Goal: Find contact information: Find contact information

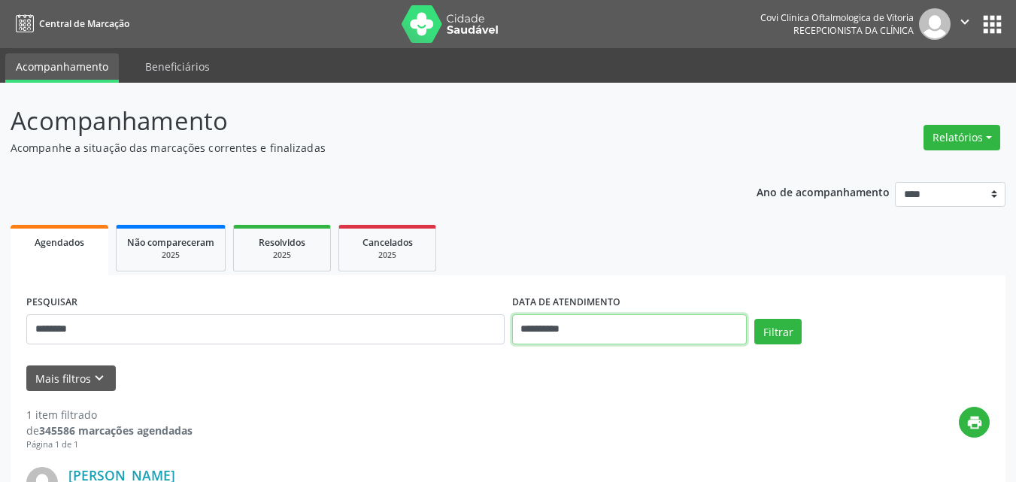
click at [549, 329] on input "**********" at bounding box center [629, 329] width 235 height 30
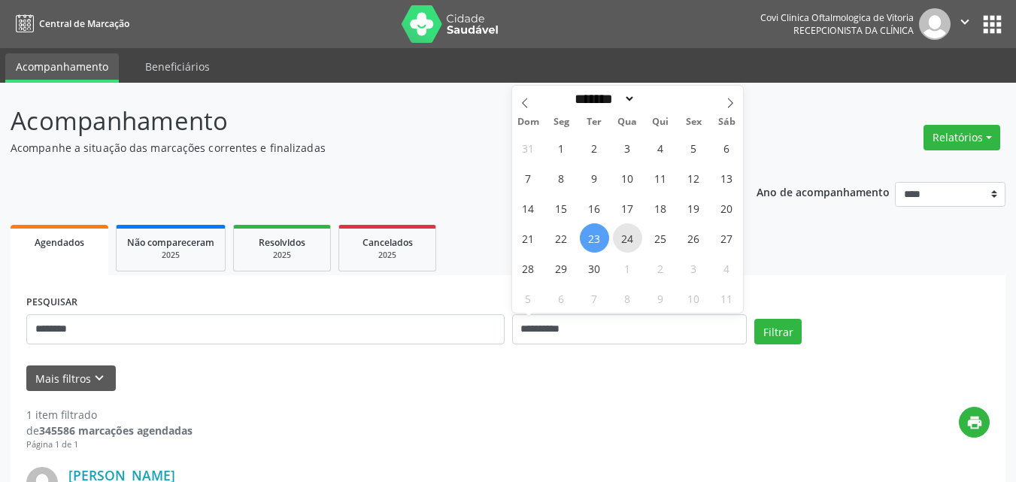
click at [627, 241] on span "24" at bounding box center [627, 237] width 29 height 29
type input "**********"
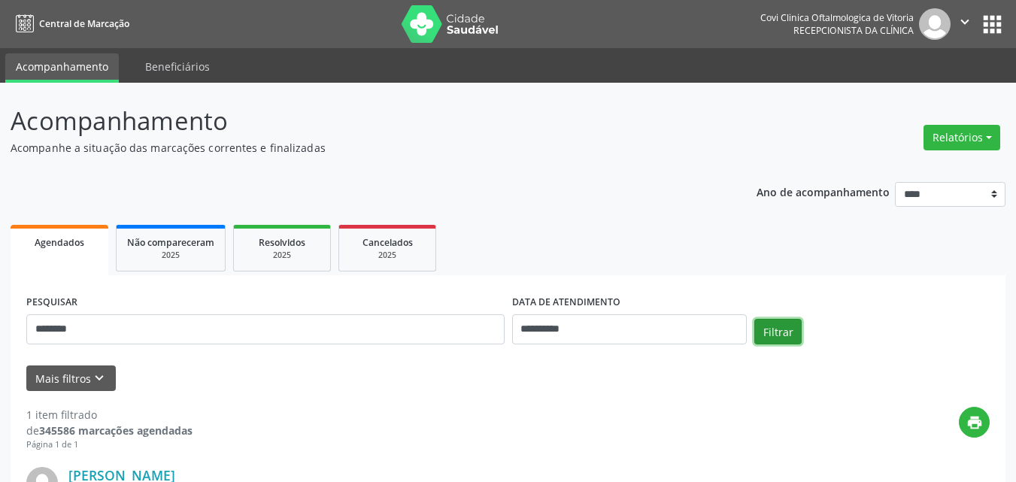
click at [787, 332] on button "Filtrar" at bounding box center [777, 332] width 47 height 26
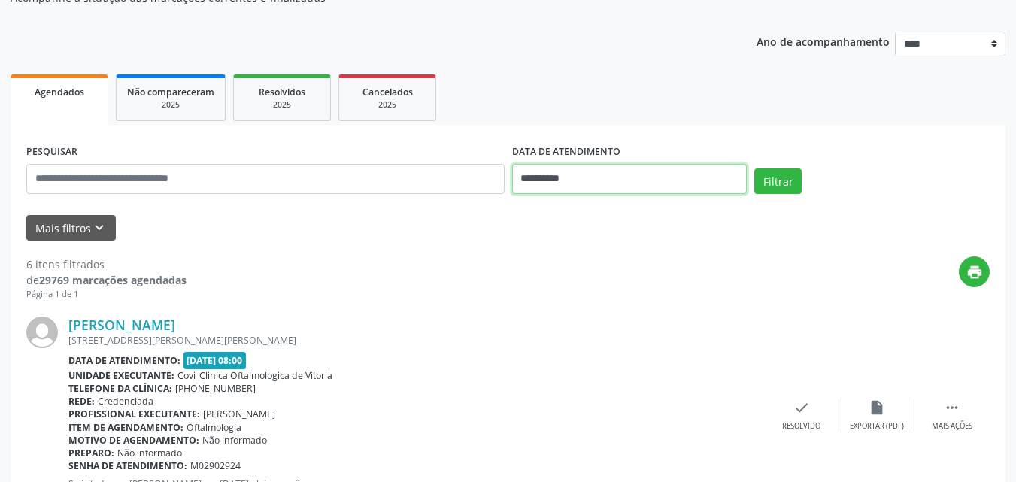
click at [545, 174] on input "**********" at bounding box center [629, 179] width 235 height 30
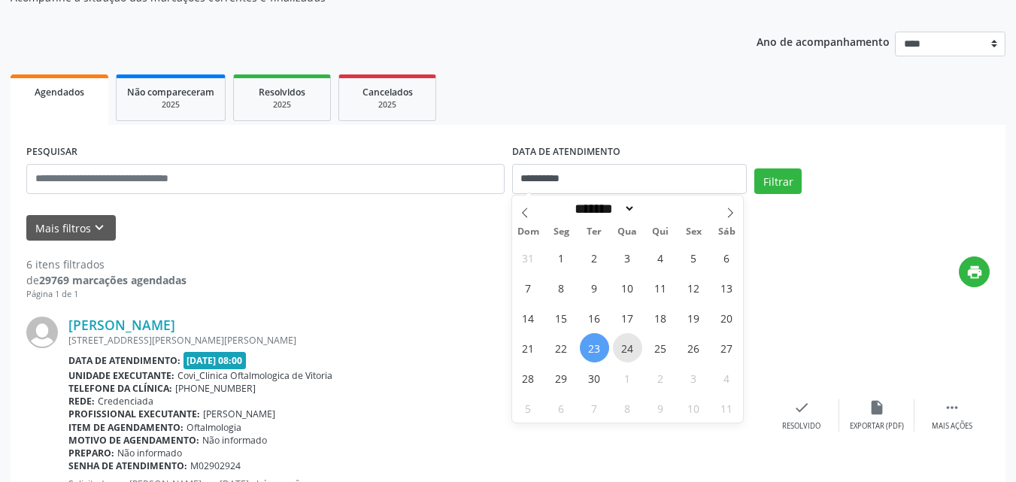
click at [628, 351] on span "24" at bounding box center [627, 347] width 29 height 29
type input "**********"
click at [628, 351] on span "24" at bounding box center [627, 347] width 29 height 29
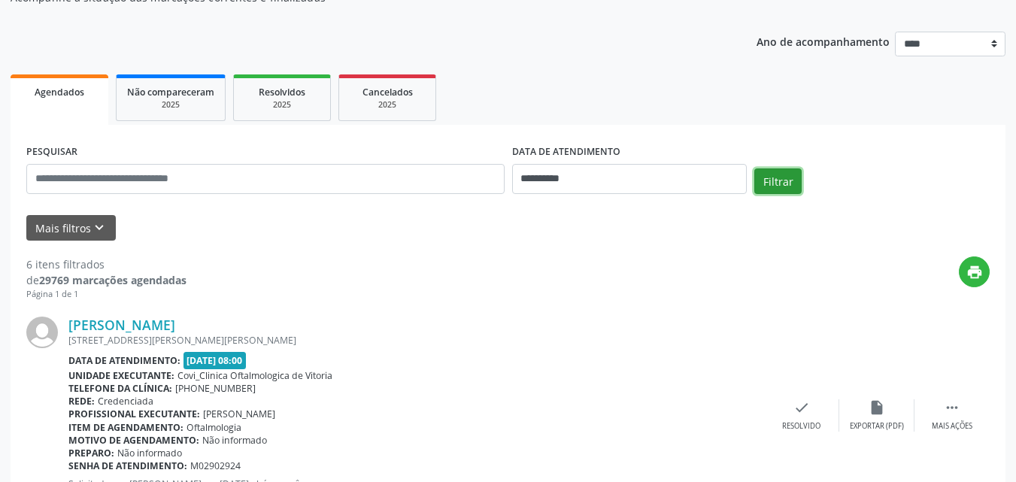
click at [781, 180] on button "Filtrar" at bounding box center [777, 181] width 47 height 26
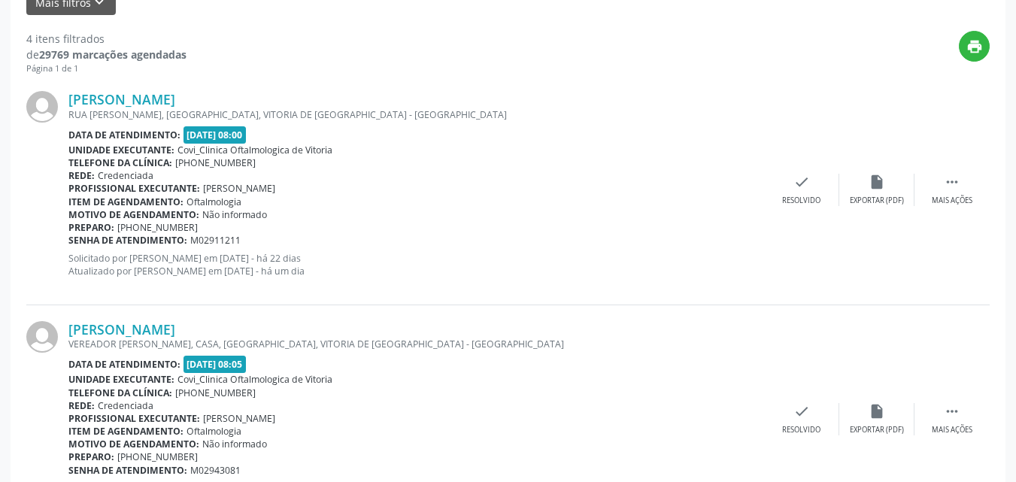
scroll to position [527, 0]
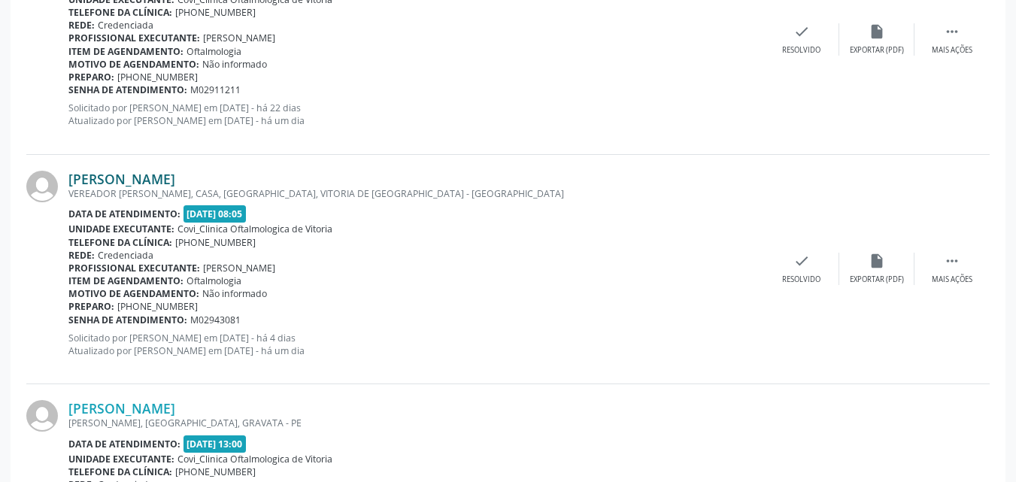
click at [126, 185] on link "[PERSON_NAME]" at bounding box center [121, 179] width 107 height 17
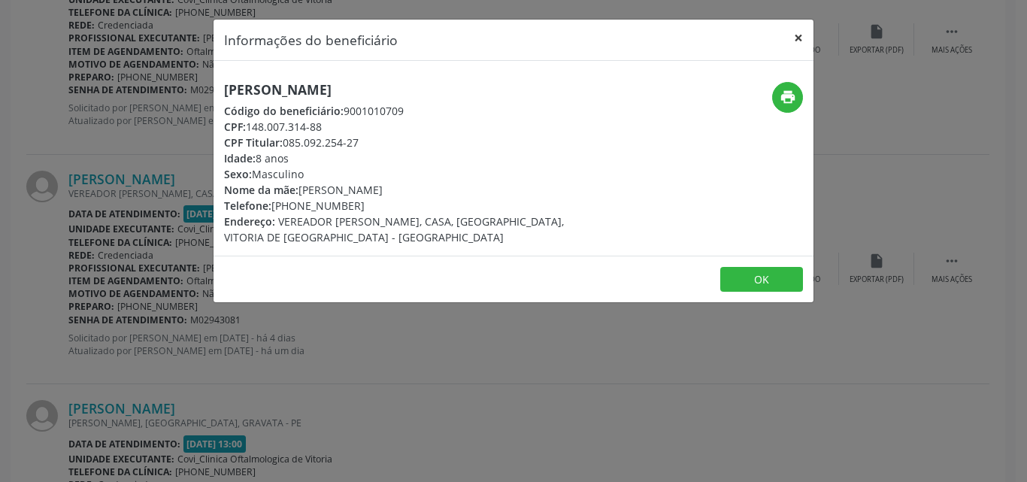
click at [797, 40] on button "×" at bounding box center [799, 38] width 30 height 37
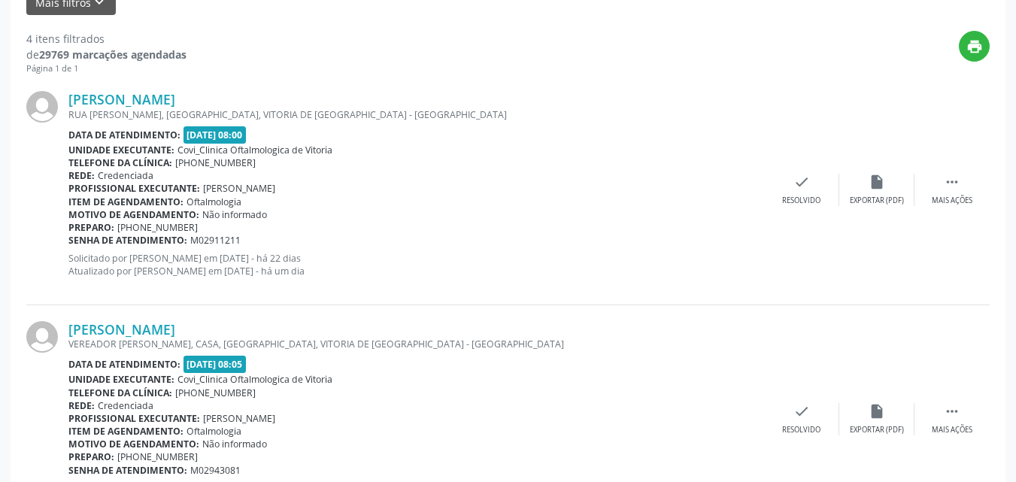
scroll to position [301, 0]
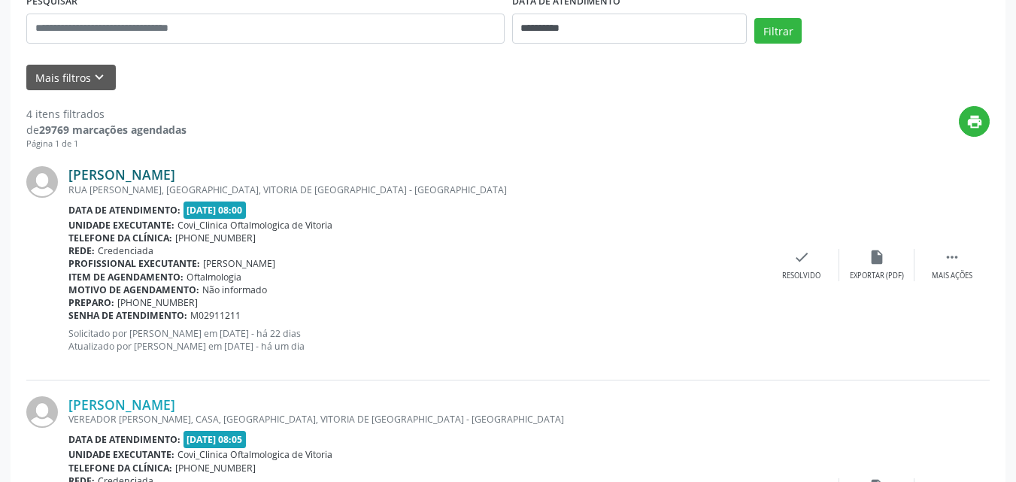
click at [175, 179] on link "[PERSON_NAME]" at bounding box center [121, 174] width 107 height 17
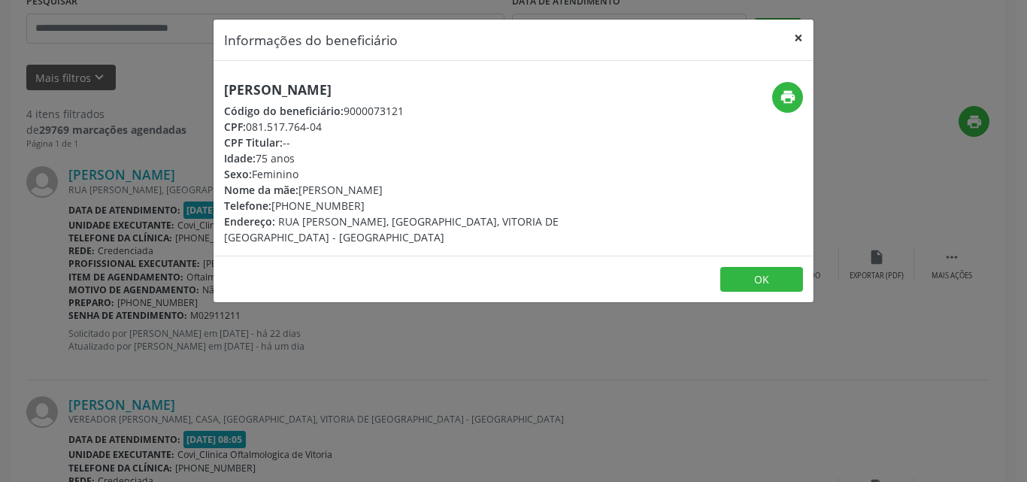
click at [801, 32] on button "×" at bounding box center [799, 38] width 30 height 37
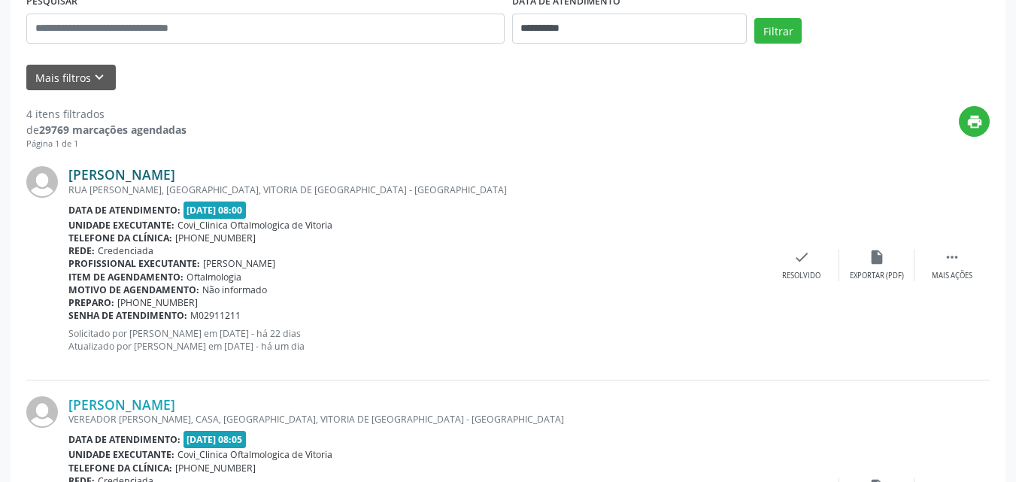
click at [175, 175] on link "Joseneide Ferreira de Moura" at bounding box center [121, 174] width 107 height 17
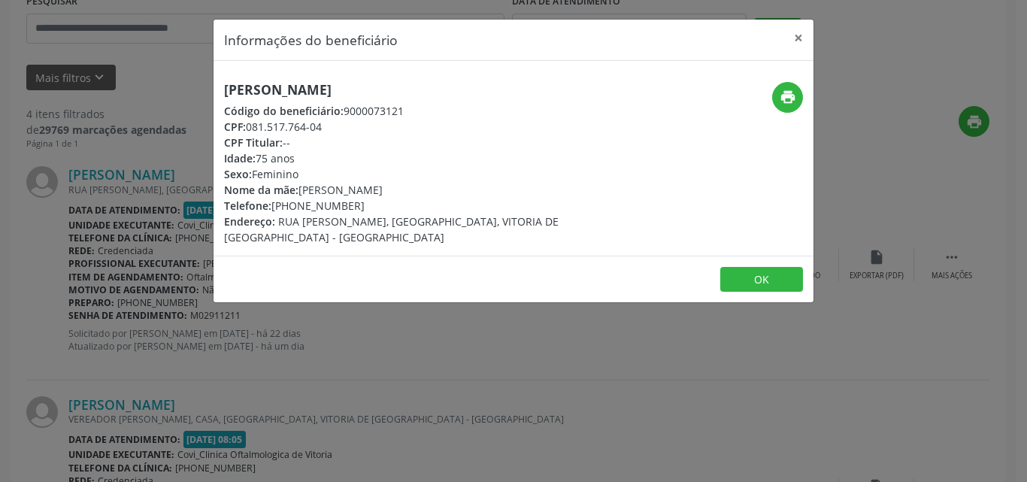
drag, startPoint x: 352, startPoint y: 204, endPoint x: 303, endPoint y: 202, distance: 48.9
click at [303, 202] on div "Telefone: (81) 98191-5164" at bounding box center [413, 206] width 379 height 16
copy div "8191-5164"
click at [797, 37] on button "×" at bounding box center [799, 38] width 30 height 37
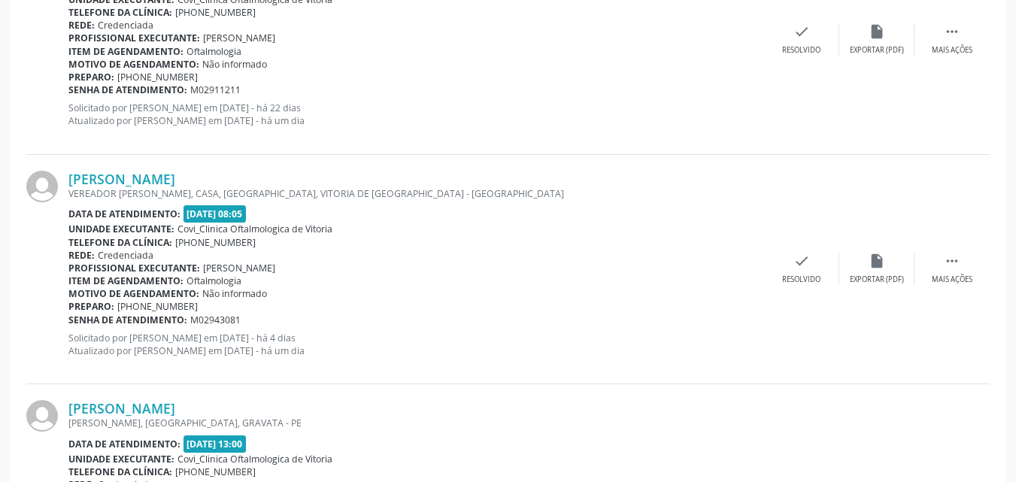
scroll to position [451, 0]
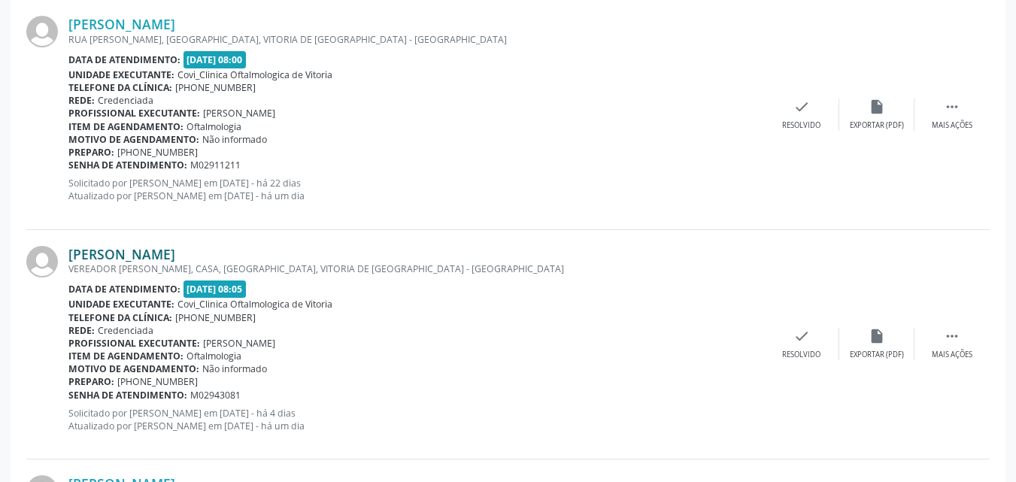
click at [172, 255] on link "Joaquim Andrade de Franca" at bounding box center [121, 254] width 107 height 17
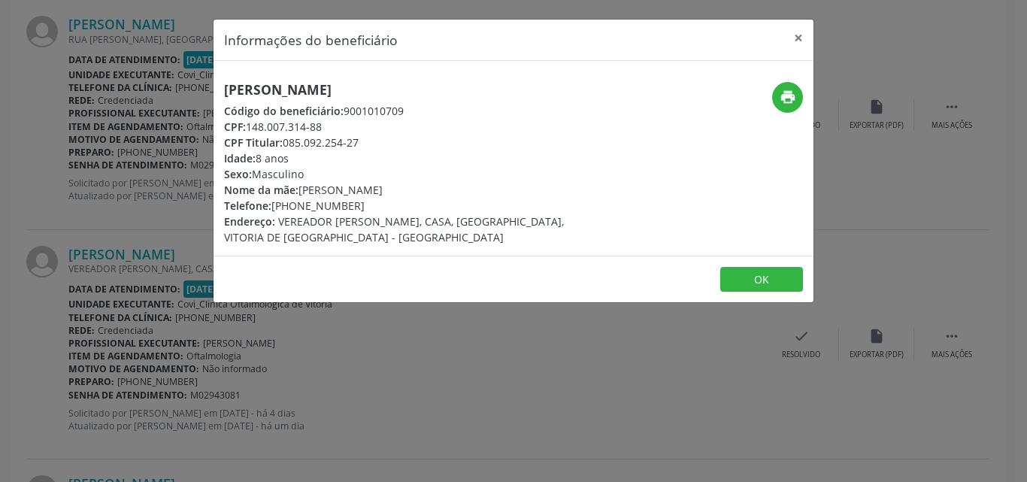
drag, startPoint x: 352, startPoint y: 203, endPoint x: 297, endPoint y: 205, distance: 54.9
click at [294, 202] on div "Telefone: (81) 99497-0504" at bounding box center [413, 206] width 379 height 16
copy div "99497-0504"
click at [798, 39] on button "×" at bounding box center [799, 38] width 30 height 37
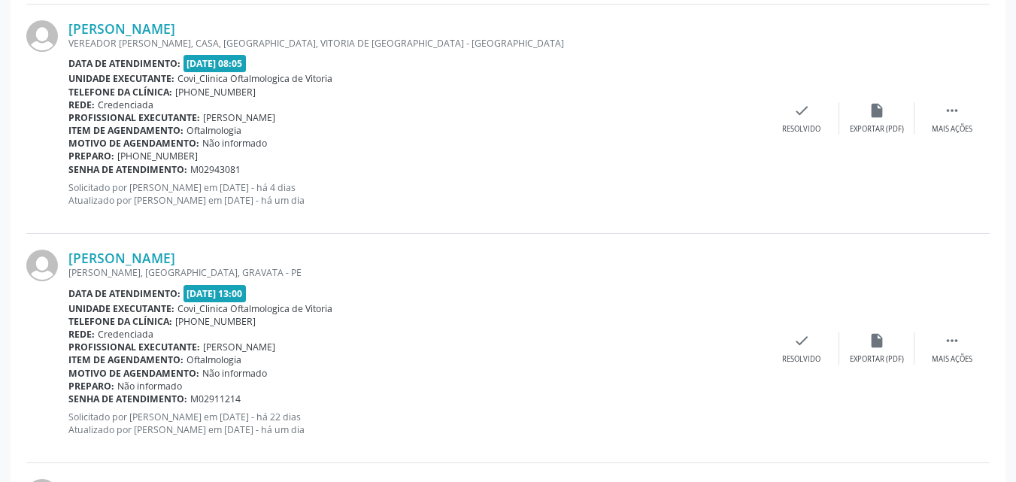
scroll to position [752, 0]
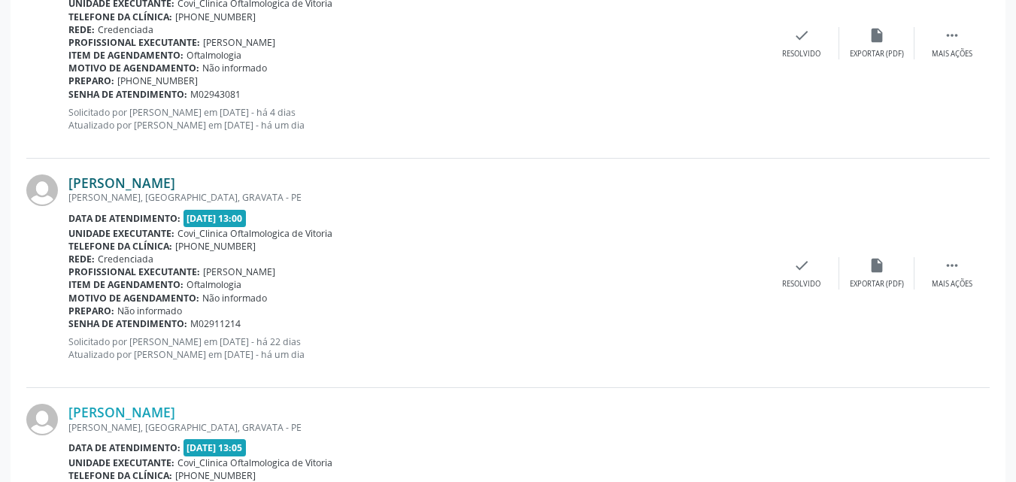
click at [154, 184] on link "Maria Suely de Souza Leao" at bounding box center [121, 183] width 107 height 17
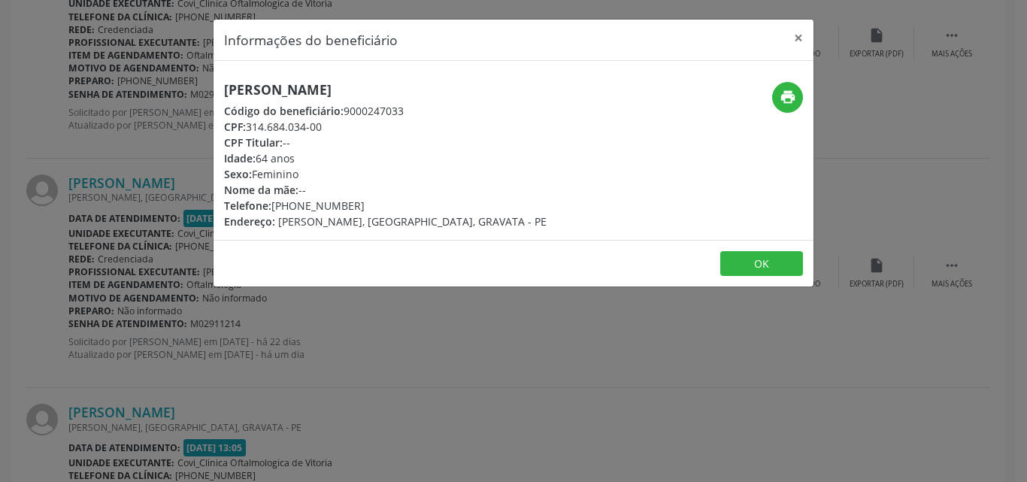
drag, startPoint x: 355, startPoint y: 205, endPoint x: 293, endPoint y: 208, distance: 61.8
click at [293, 208] on div "Telefone: (81) 99675-0789" at bounding box center [385, 206] width 323 height 16
copy div "99675-0789"
click at [423, 86] on h5 "Maria Suely de Souza Leao" at bounding box center [385, 90] width 323 height 16
click at [797, 39] on button "×" at bounding box center [799, 38] width 30 height 37
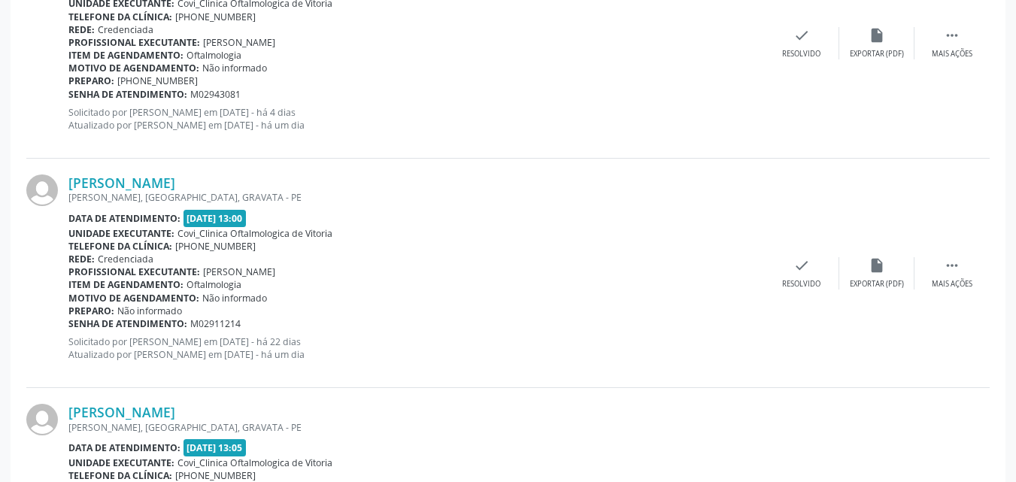
scroll to position [827, 0]
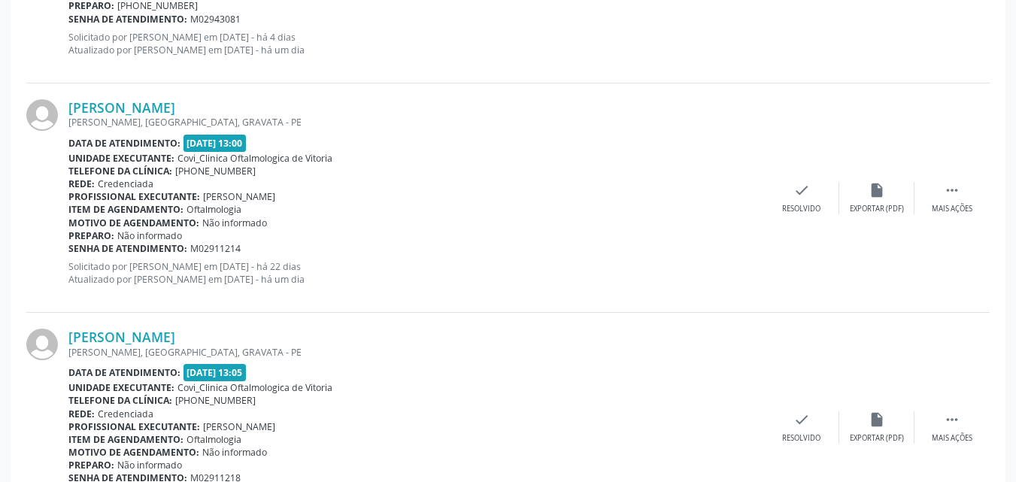
click at [405, 381] on div "Jose Edmilson Leao dos Santos MARIA OLINDINA DA CRUZ, BAVIERA, GRAVATA - PE Dat…" at bounding box center [416, 427] width 696 height 197
click at [315, 378] on div "Data de atendimento: 24/09/2025 - 13:05" at bounding box center [416, 372] width 696 height 17
click at [175, 341] on link "Jose Edmilson Leao dos Santos" at bounding box center [121, 337] width 107 height 17
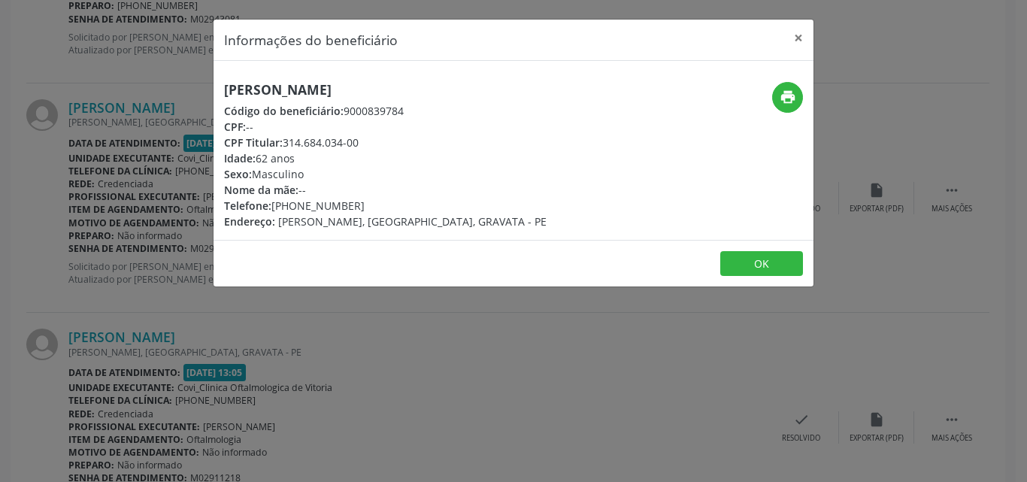
click at [354, 203] on div "Telefone: (81) 99675-0789" at bounding box center [385, 206] width 323 height 16
drag, startPoint x: 351, startPoint y: 204, endPoint x: 292, endPoint y: 205, distance: 59.4
click at [292, 205] on div "Telefone: (81) 99675-0789" at bounding box center [385, 206] width 323 height 16
copy div "99675-0789"
click at [800, 35] on button "×" at bounding box center [799, 38] width 30 height 37
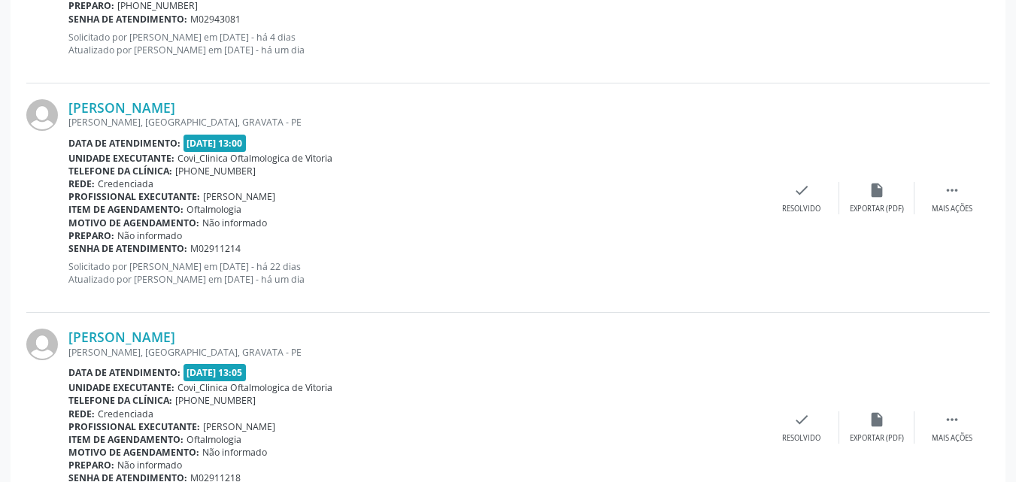
scroll to position [914, 0]
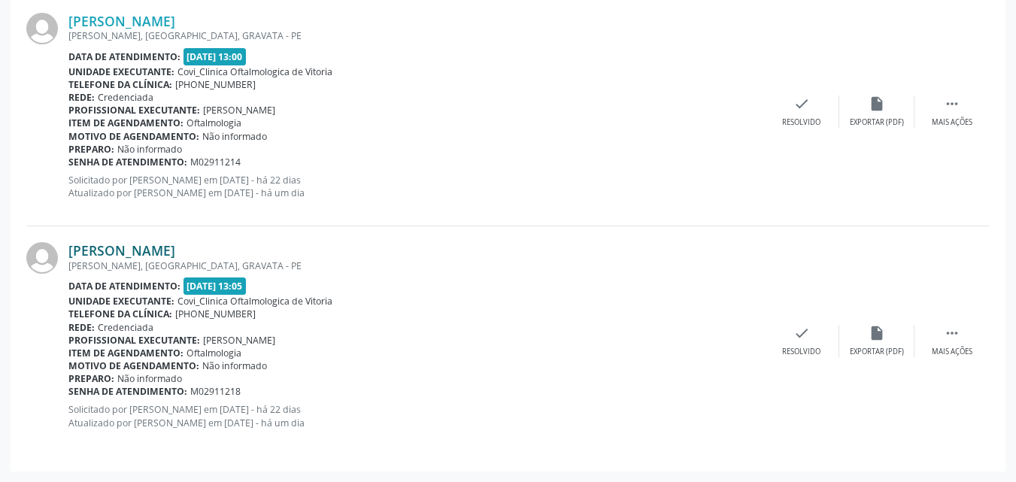
click at [172, 252] on link "Jose Edmilson Leao dos Santos" at bounding box center [121, 250] width 107 height 17
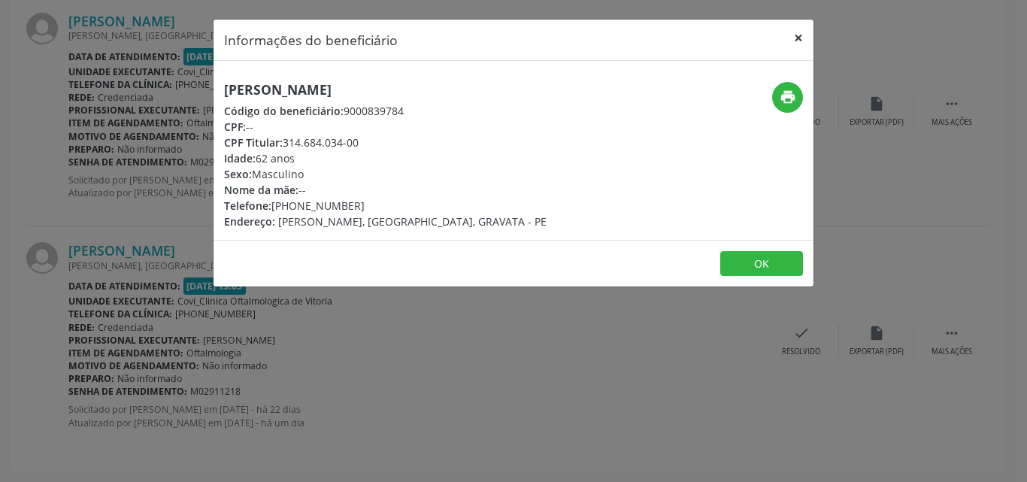
click at [786, 35] on button "×" at bounding box center [799, 38] width 30 height 37
